Goal: Task Accomplishment & Management: Complete application form

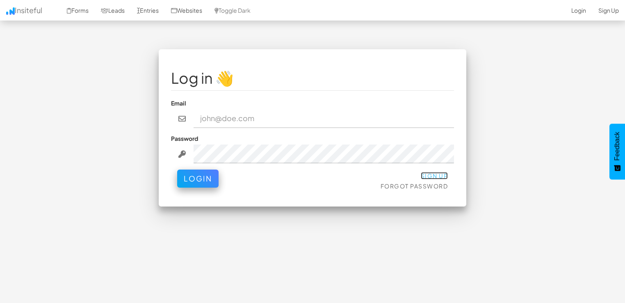
click at [436, 172] on link "Sign Up" at bounding box center [434, 175] width 27 height 7
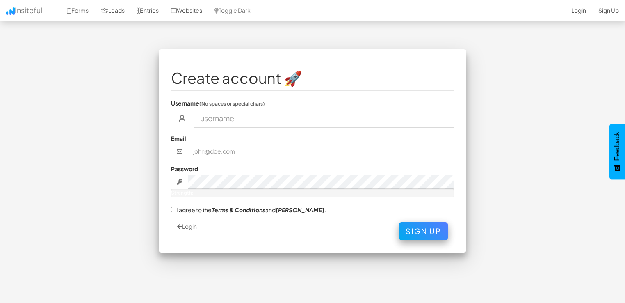
click at [271, 117] on input "text" at bounding box center [324, 118] width 261 height 19
type input "Recuperation"
click at [245, 149] on input "text" at bounding box center [321, 151] width 266 height 14
type input "[EMAIL_ADDRESS][DOMAIN_NAME]"
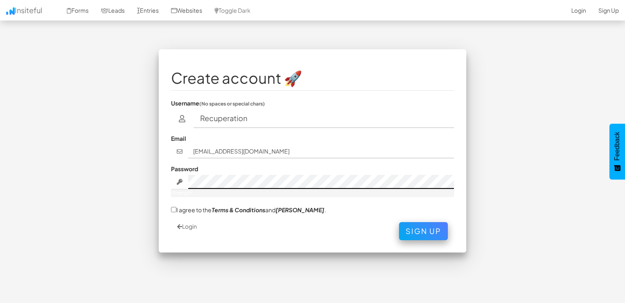
scroll to position [24, 0]
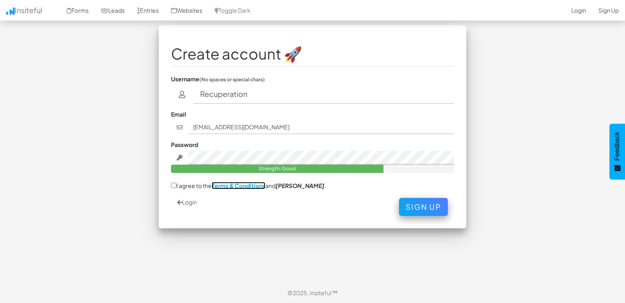
click at [220, 187] on em "Terms & Conditions" at bounding box center [239, 185] width 54 height 7
